Goal: Transaction & Acquisition: Book appointment/travel/reservation

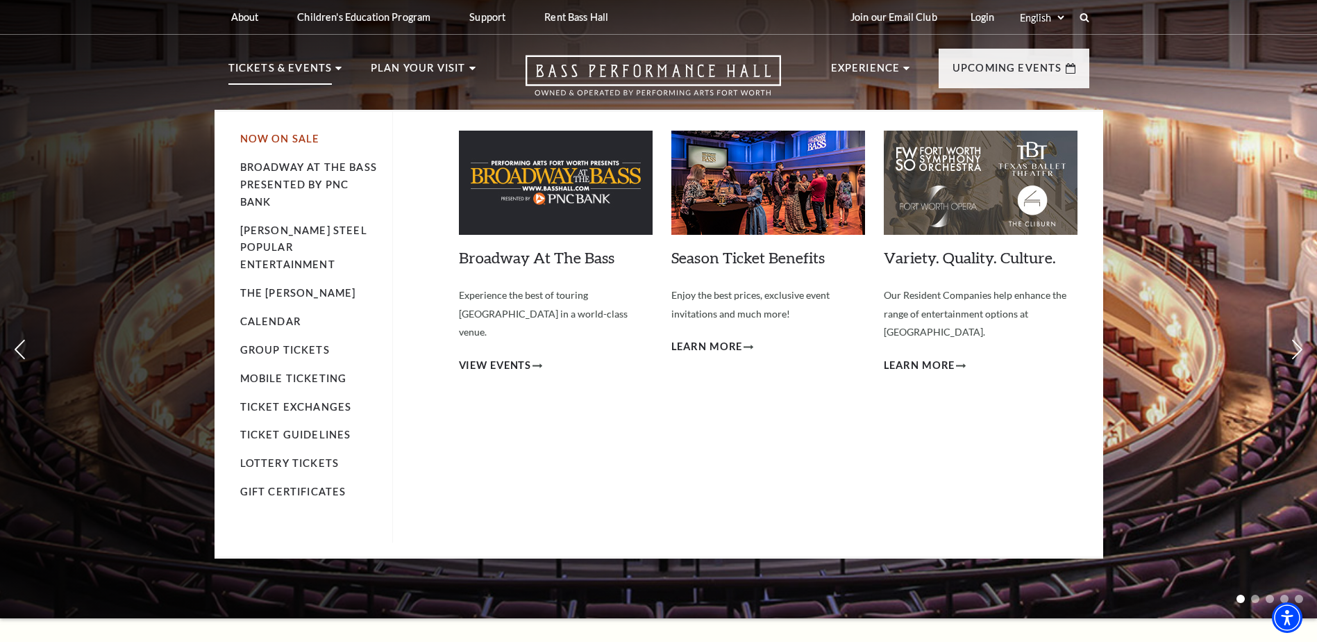
click at [278, 140] on link "Now On Sale" at bounding box center [280, 139] width 80 height 12
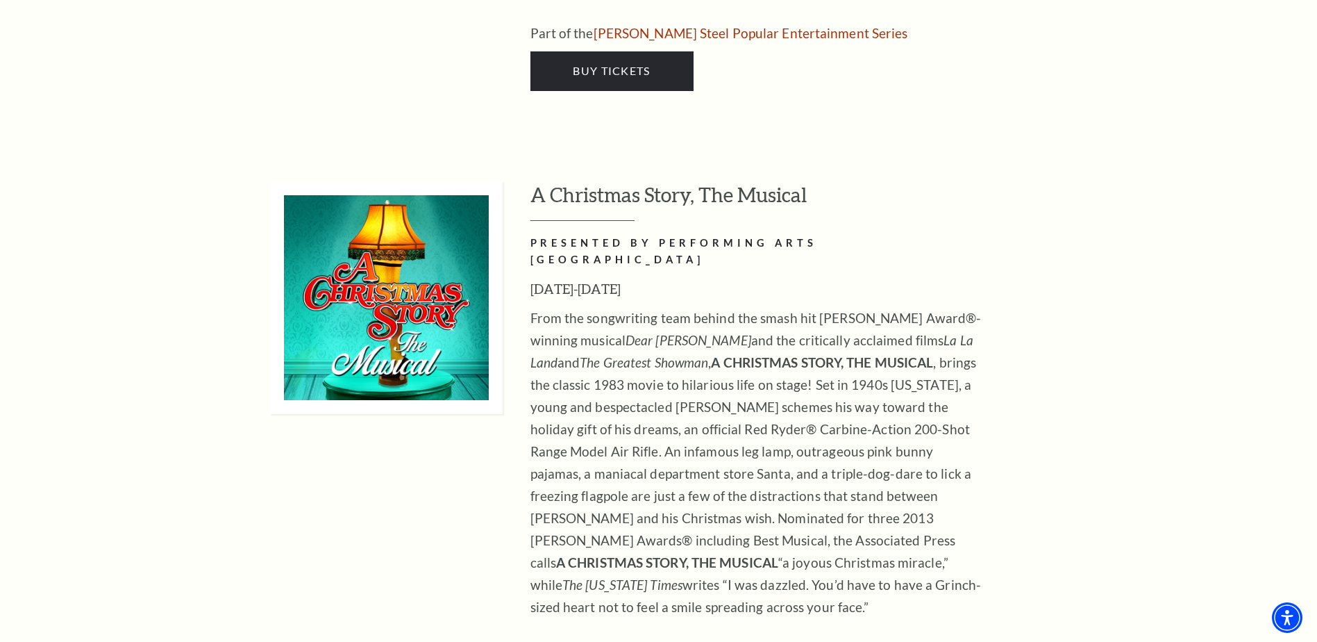
scroll to position [5625, 0]
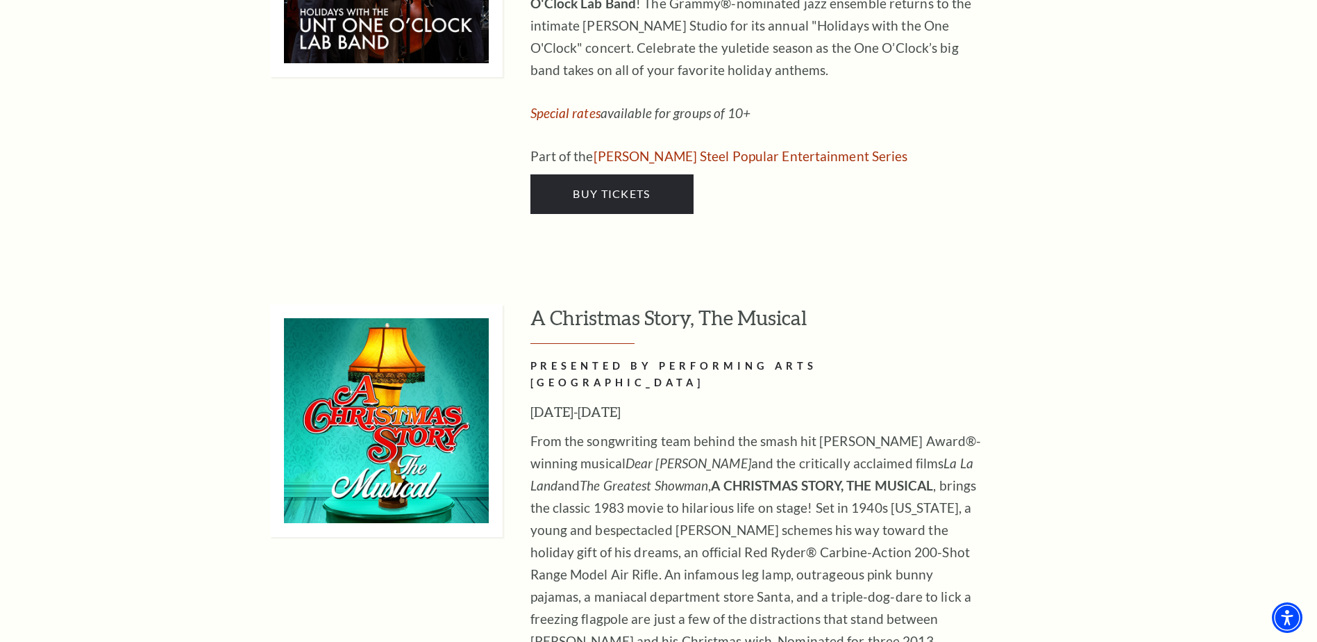
click at [367, 304] on img at bounding box center [386, 420] width 233 height 233
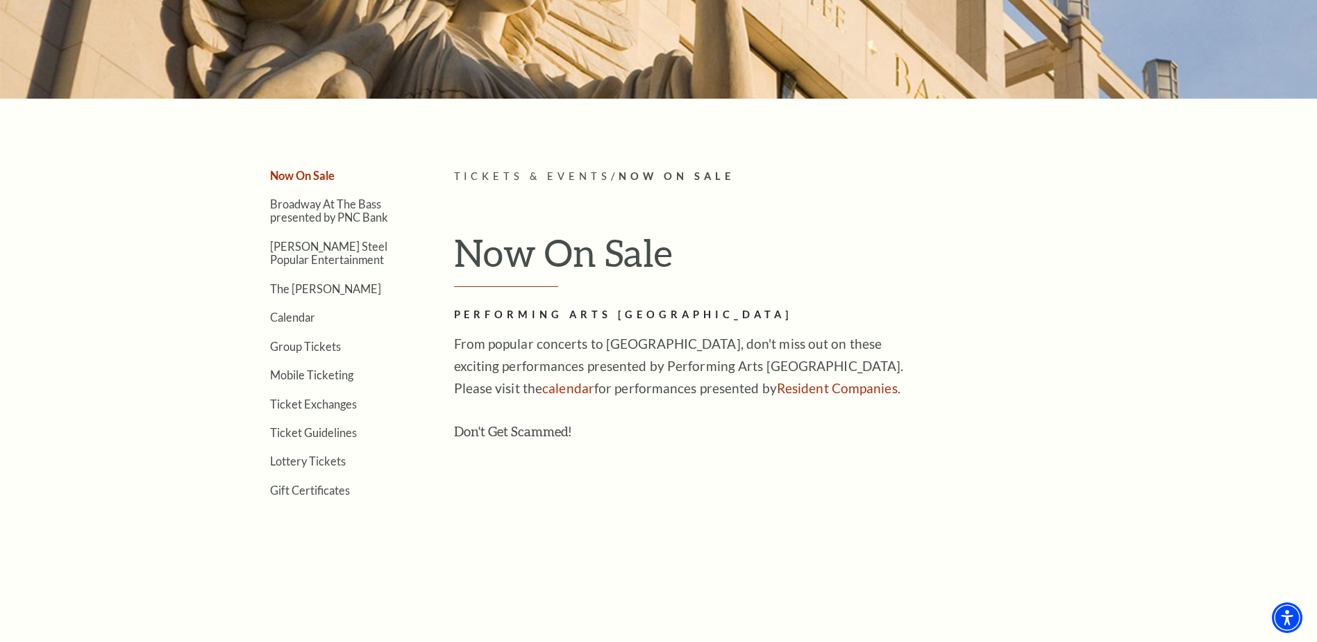
scroll to position [278, 0]
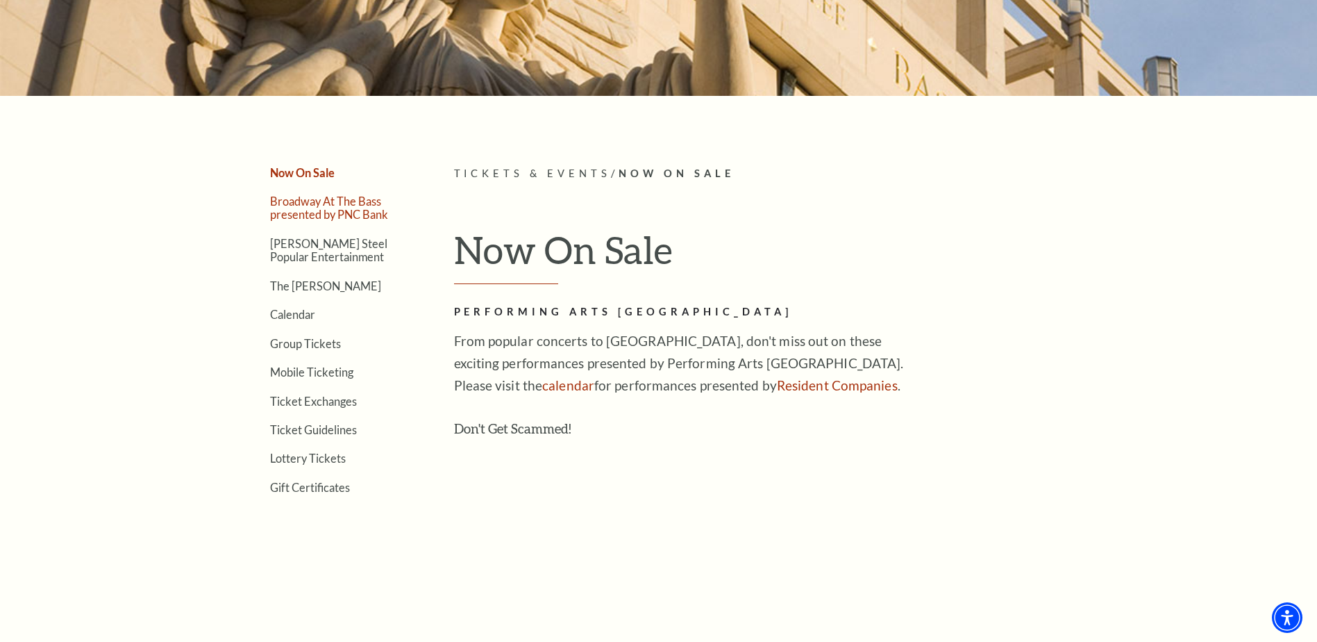
click at [331, 205] on link "Broadway At The Bass presented by PNC Bank" at bounding box center [329, 207] width 118 height 26
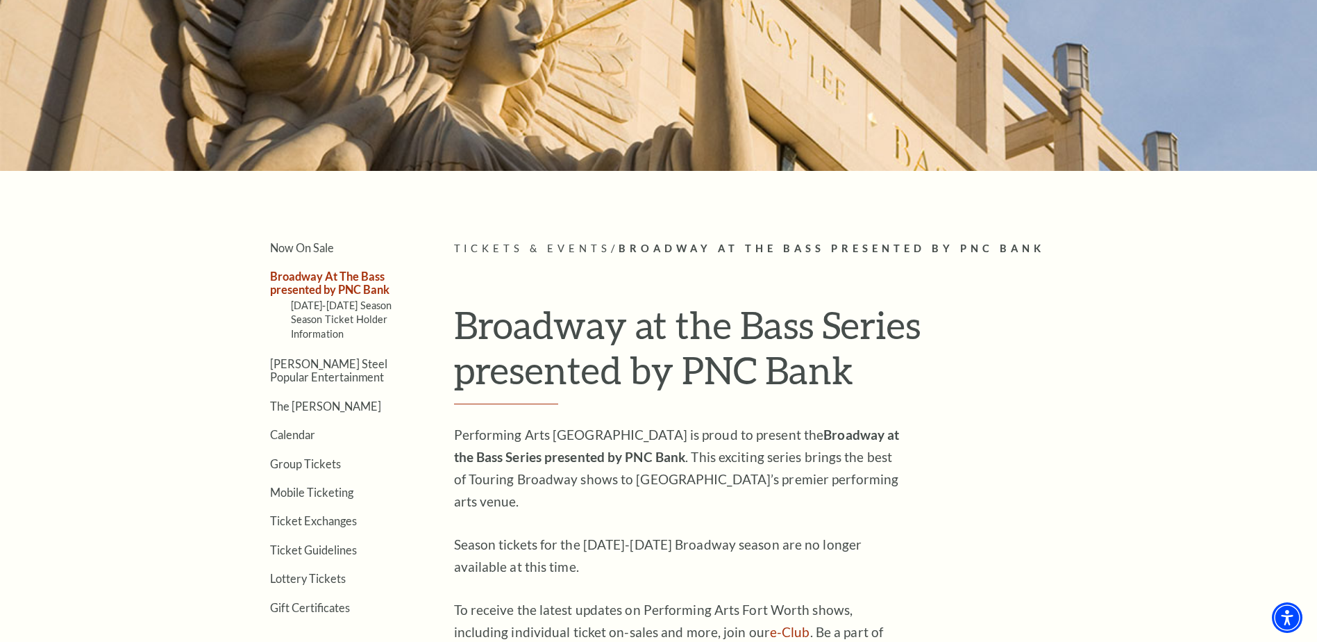
scroll to position [208, 0]
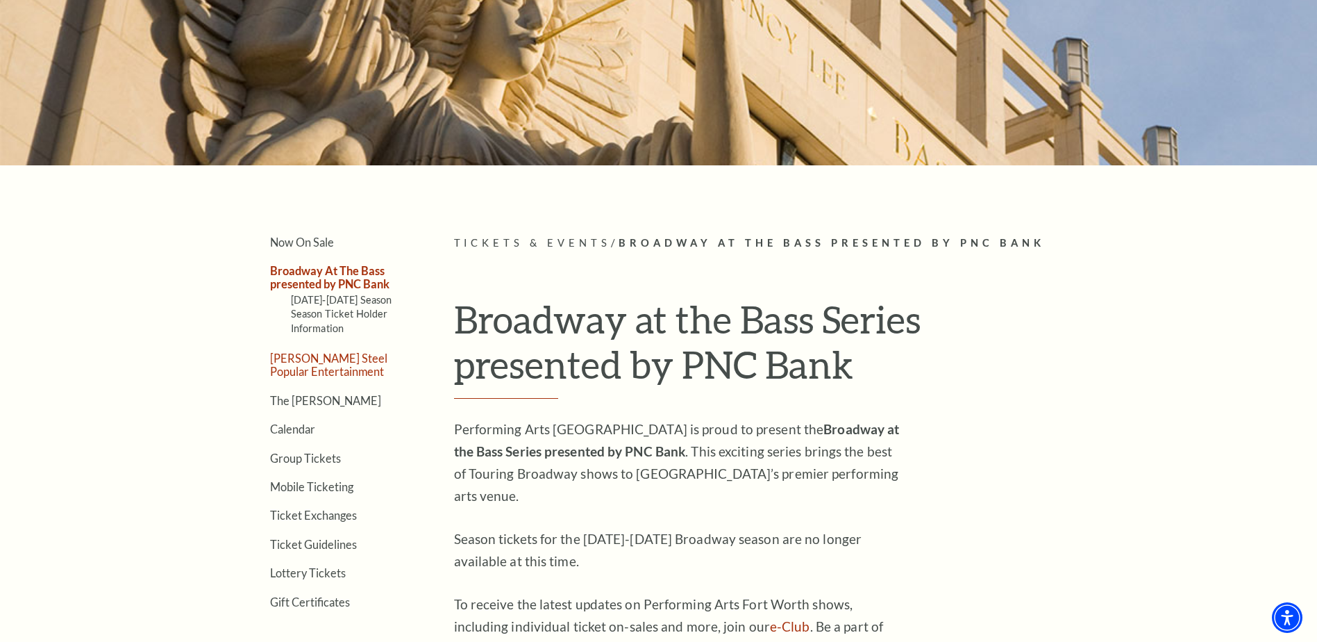
click at [335, 368] on link "[PERSON_NAME] Steel Popular Entertainment" at bounding box center [328, 364] width 117 height 26
